Goal: Navigation & Orientation: Understand site structure

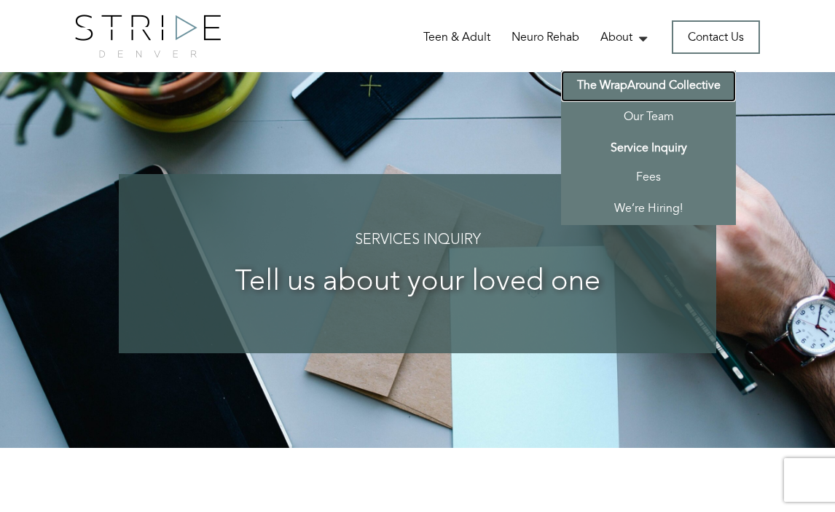
click at [655, 85] on link "The WrapAround Collective" at bounding box center [648, 86] width 175 height 31
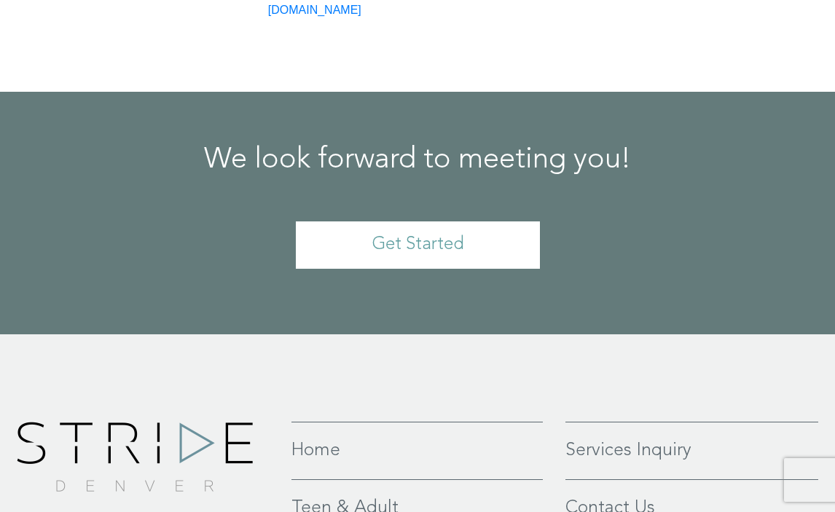
scroll to position [3412, 0]
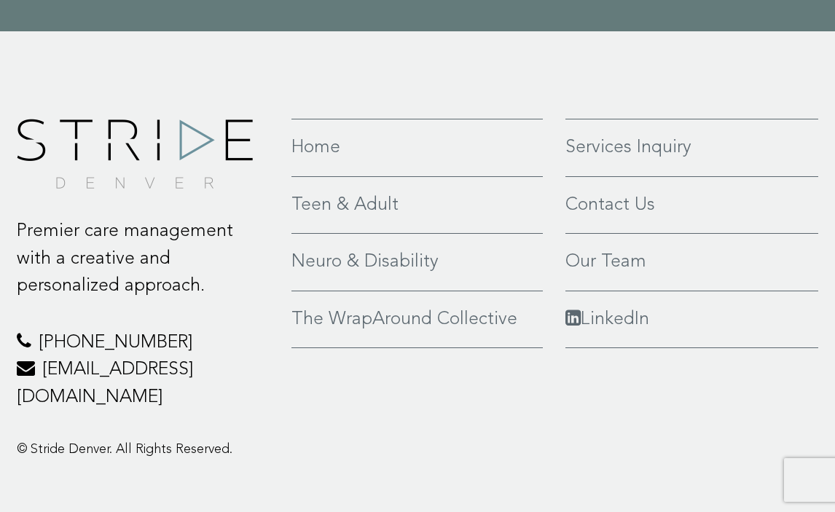
click at [411, 248] on link "Neuro & Disability" at bounding box center [416, 262] width 251 height 28
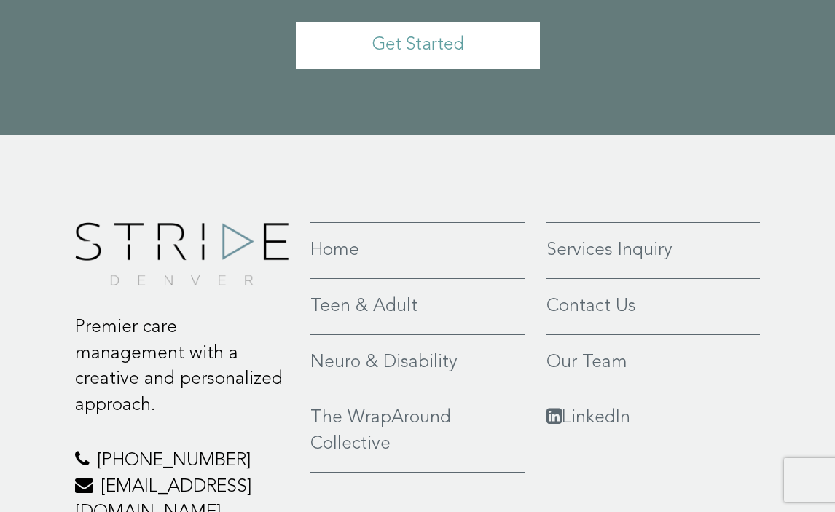
scroll to position [3542, 0]
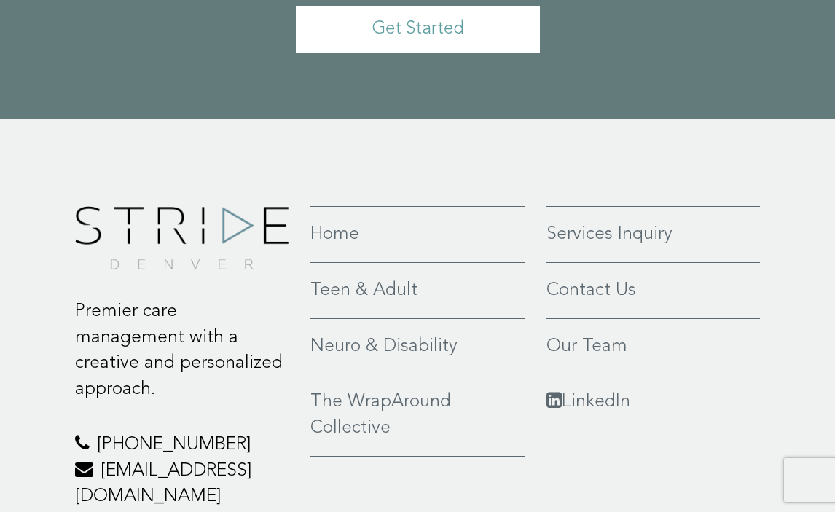
click at [337, 209] on li "Home" at bounding box center [417, 227] width 214 height 42
click at [337, 226] on link "Home" at bounding box center [417, 235] width 214 height 26
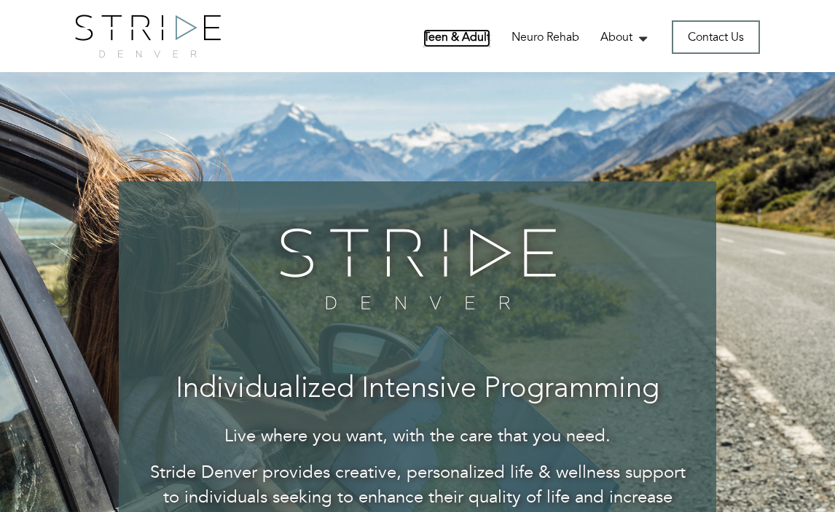
click at [463, 45] on link "Teen & Adult" at bounding box center [456, 38] width 67 height 18
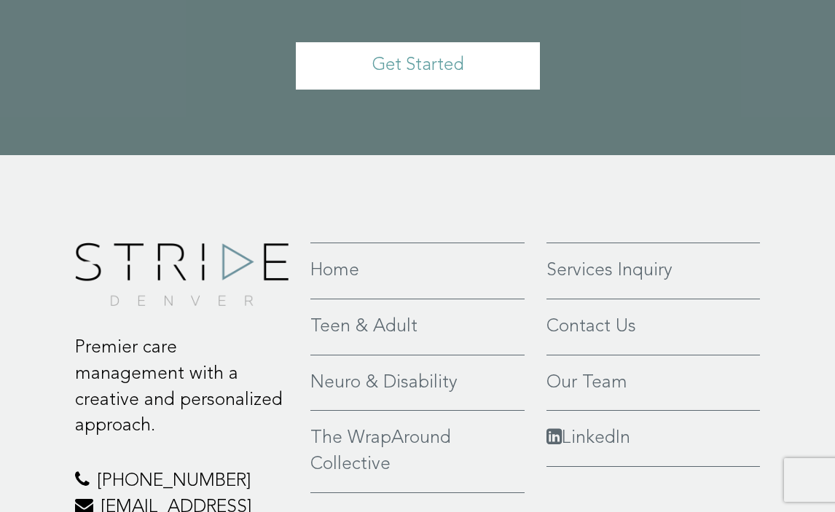
scroll to position [3587, 0]
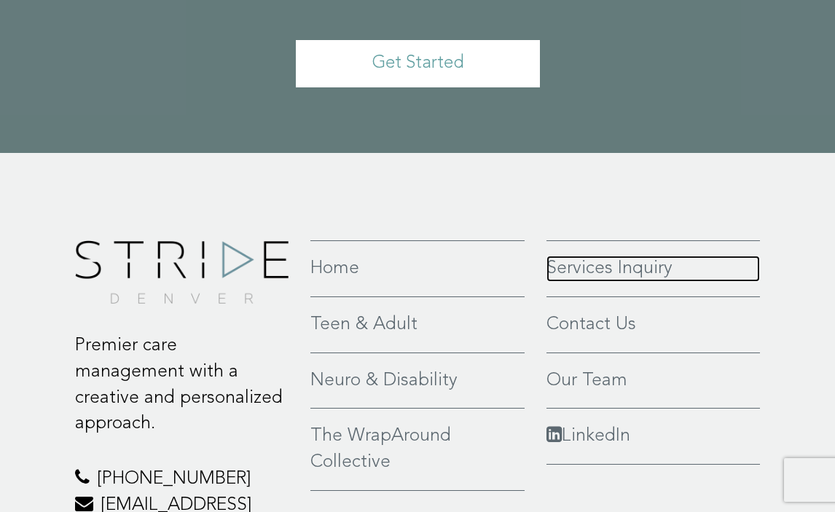
click at [573, 273] on link "Services Inquiry" at bounding box center [654, 269] width 214 height 26
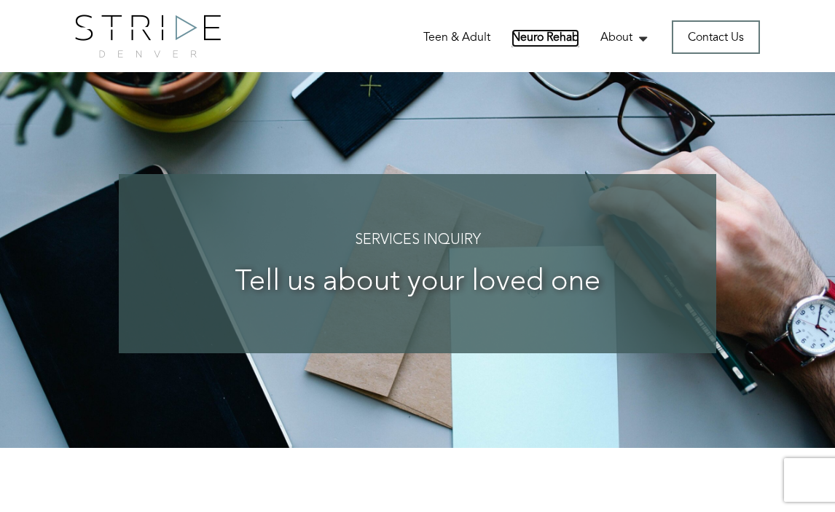
click at [576, 38] on link "Neuro Rehab" at bounding box center [546, 38] width 68 height 18
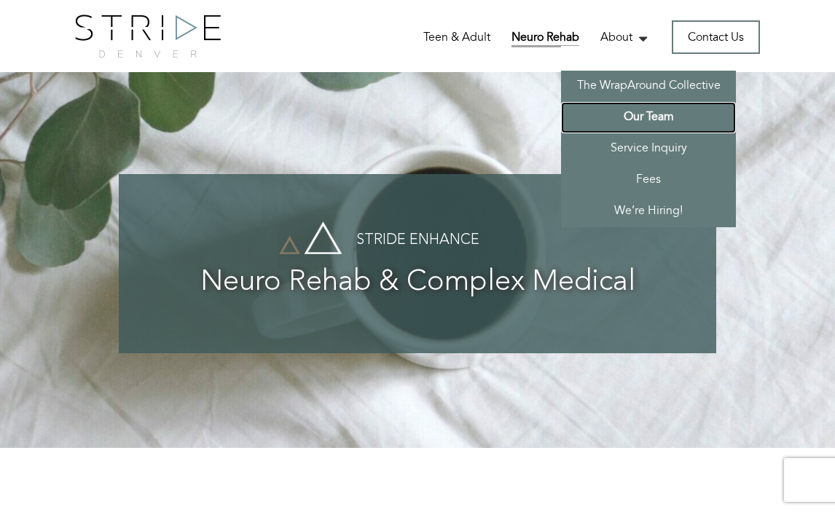
click at [640, 112] on link "Our Team" at bounding box center [648, 117] width 175 height 31
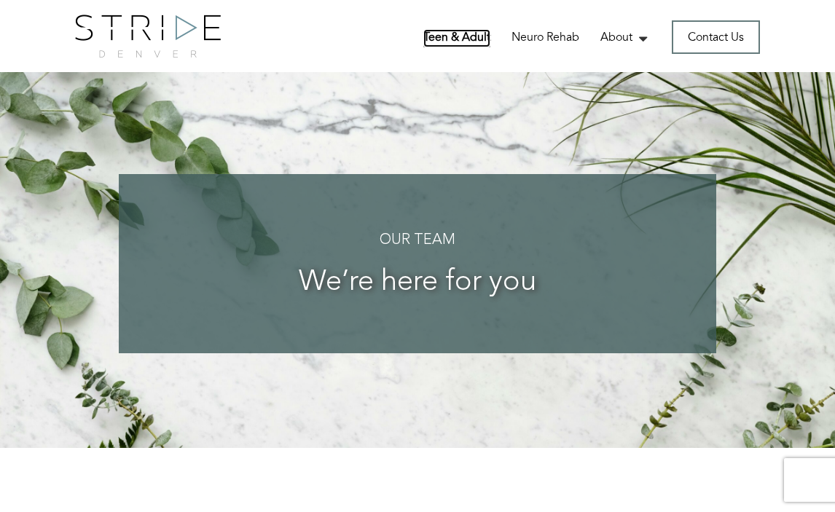
click at [465, 41] on link "Teen & Adult" at bounding box center [456, 38] width 67 height 18
